Goal: Transaction & Acquisition: Purchase product/service

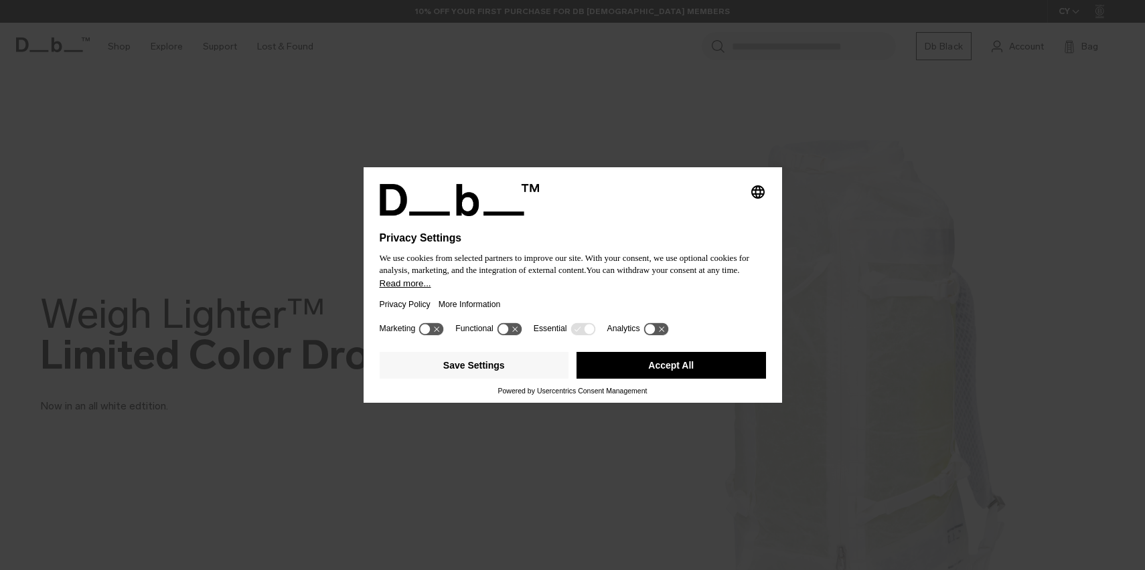
click at [673, 379] on button "Accept All" at bounding box center [670, 365] width 189 height 27
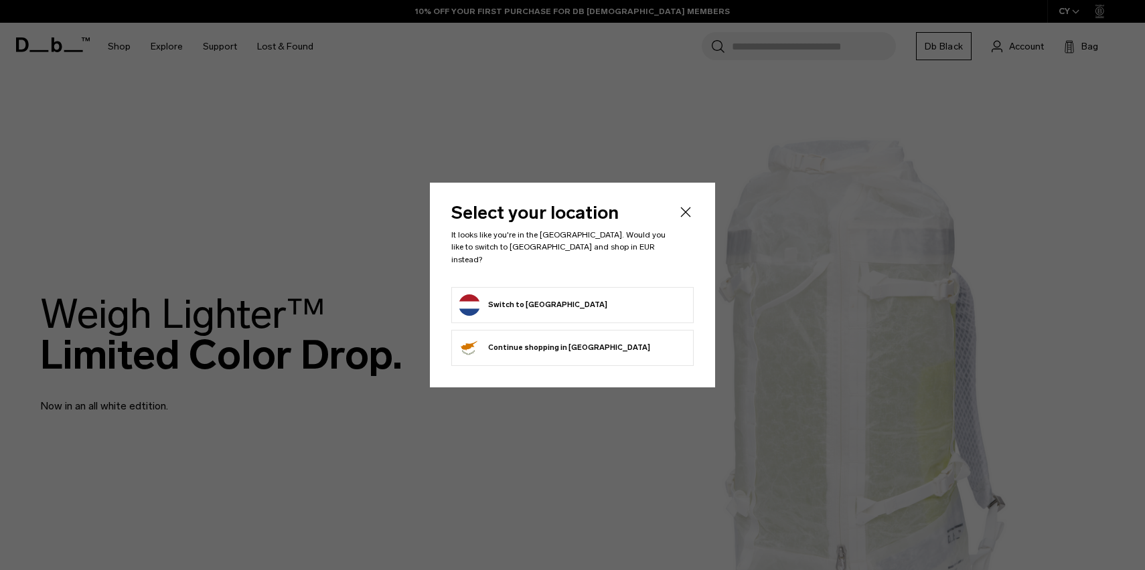
click at [504, 295] on button "Switch to Netherlands" at bounding box center [533, 305] width 149 height 21
click at [528, 299] on button "Switch to Netherlands" at bounding box center [533, 305] width 149 height 21
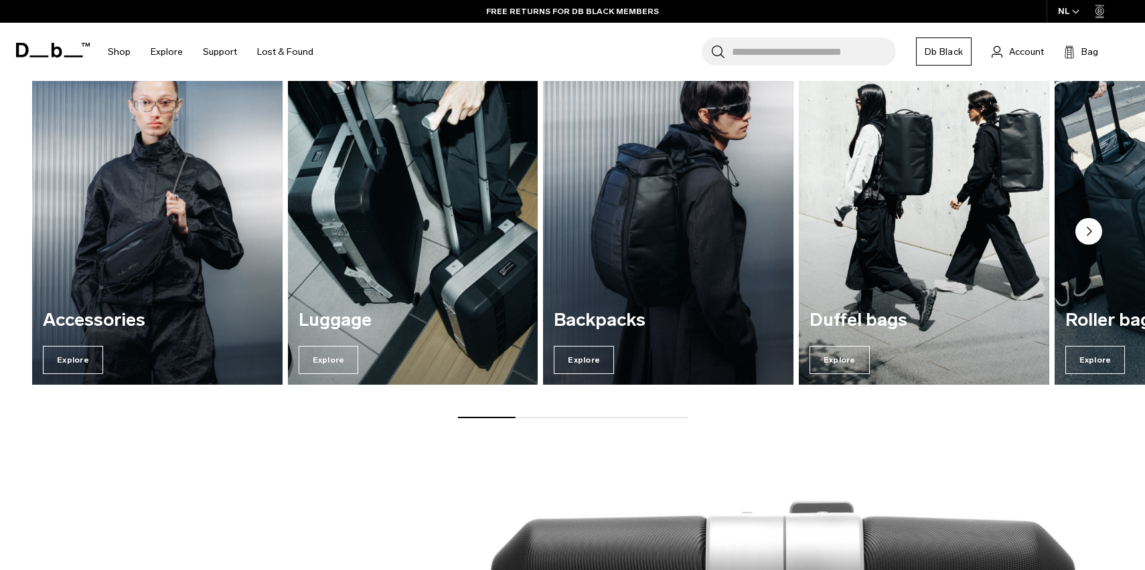
scroll to position [1187, 0]
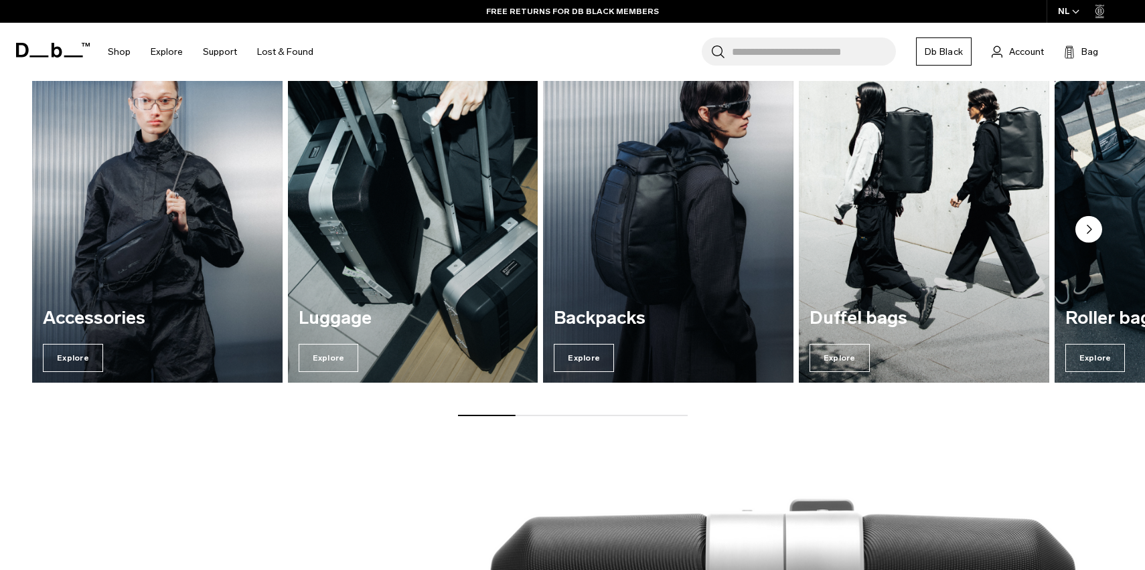
click at [475, 277] on img "2 / 7" at bounding box center [413, 214] width 258 height 348
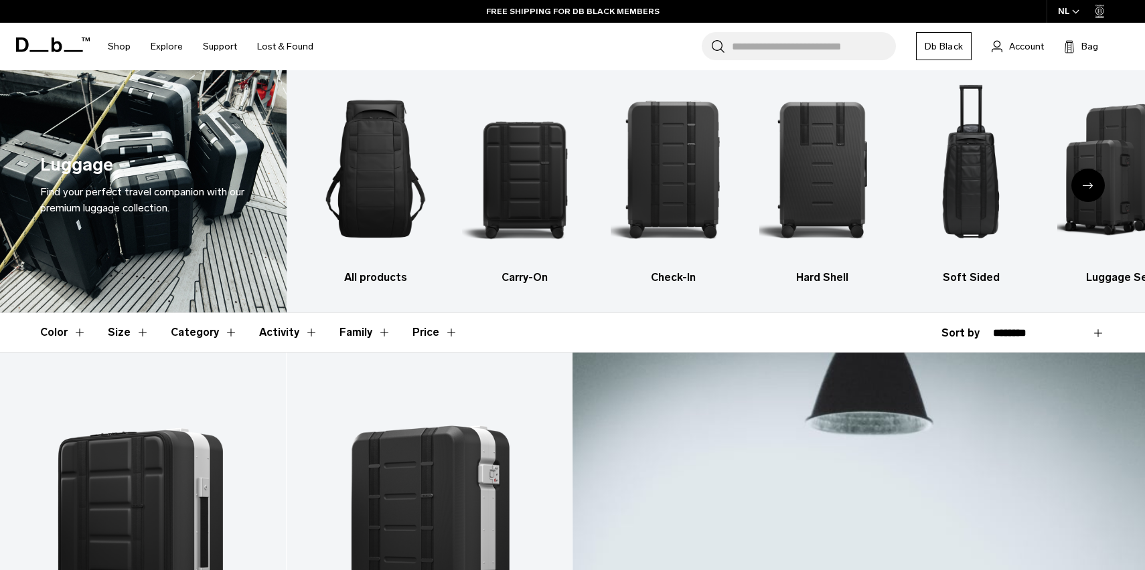
scroll to position [3, 0]
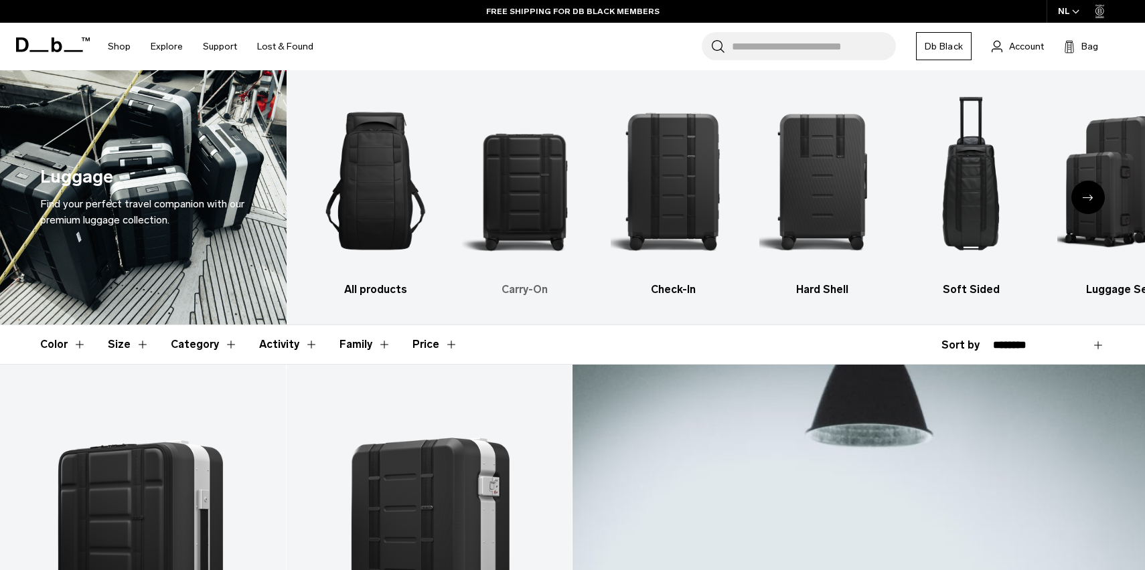
click at [536, 189] on img "2 / 6" at bounding box center [524, 181] width 125 height 188
